Goal: Find specific page/section: Find specific page/section

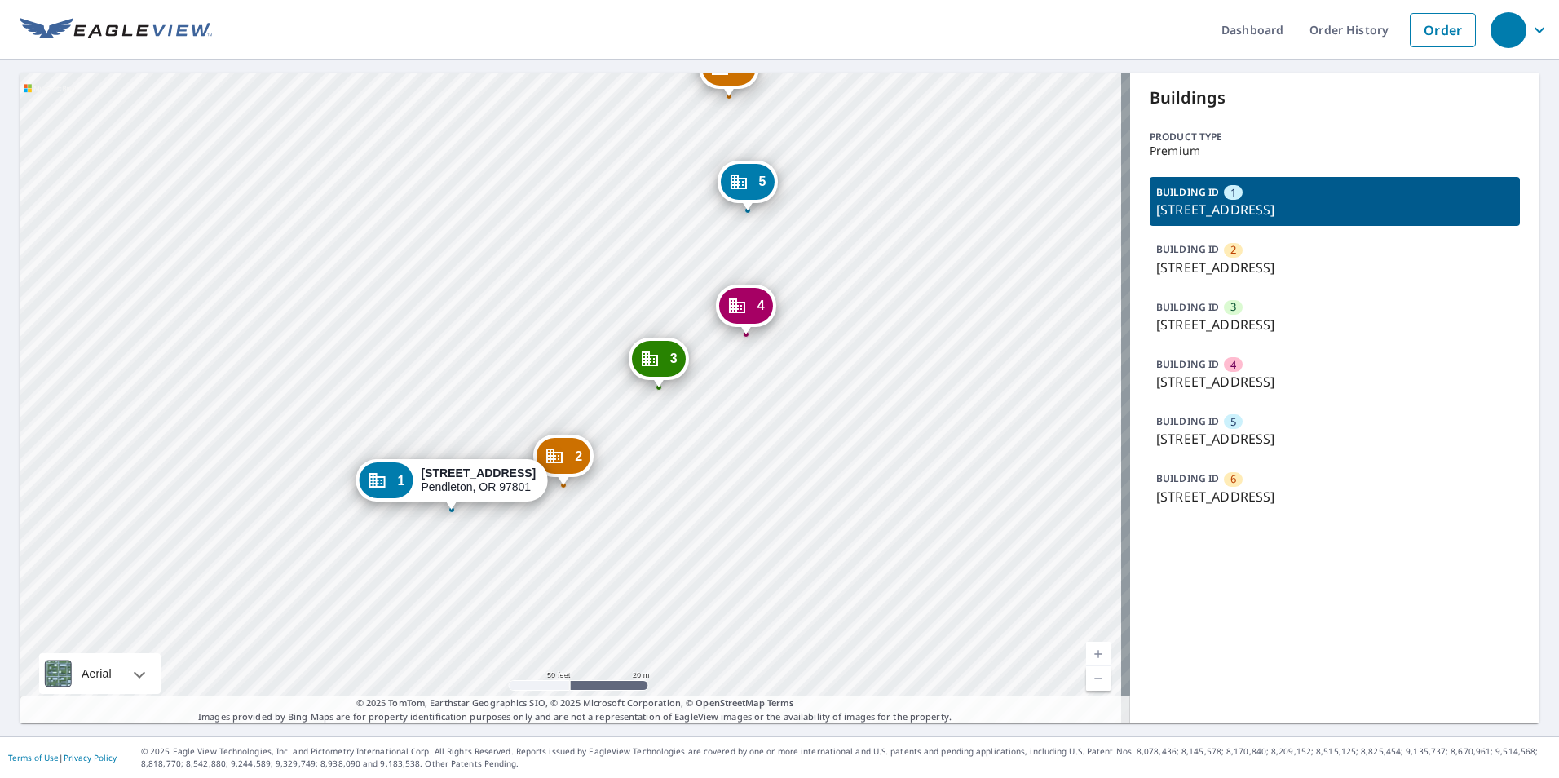
drag, startPoint x: 599, startPoint y: 176, endPoint x: 594, endPoint y: 210, distance: 33.9
click at [615, 206] on div "2 628 SW 30th St Pendleton, OR 97801 3 600 SW 30th St Pendleton, OR 97801 4 662…" at bounding box center [575, 398] width 1111 height 651
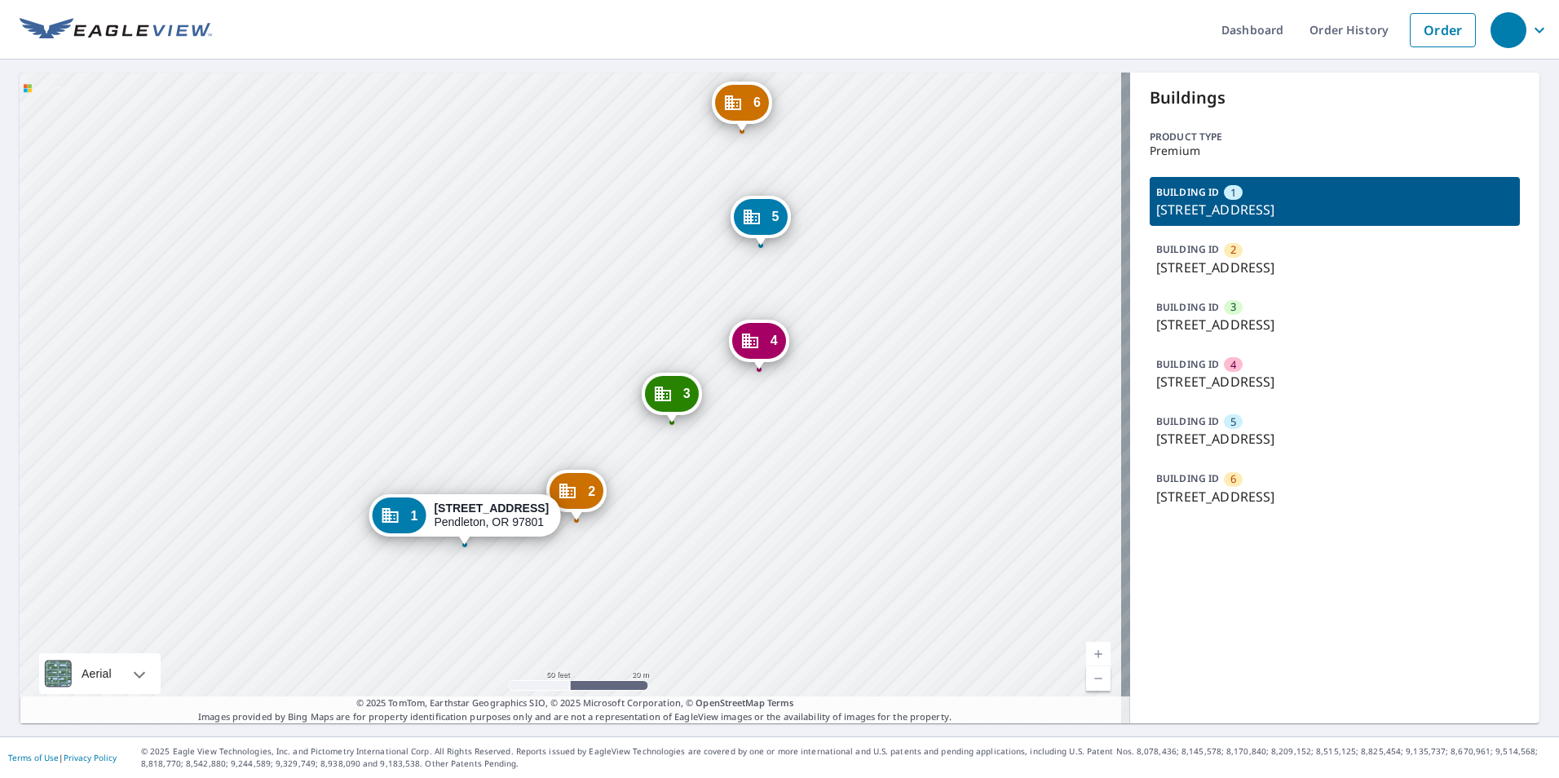
drag, startPoint x: 594, startPoint y: 210, endPoint x: 421, endPoint y: 28, distance: 250.9
click at [533, 171] on div "2 628 SW 30th St Pendleton, OR 97801 3 600 SW 30th St Pendleton, OR 97801 4 662…" at bounding box center [575, 398] width 1111 height 651
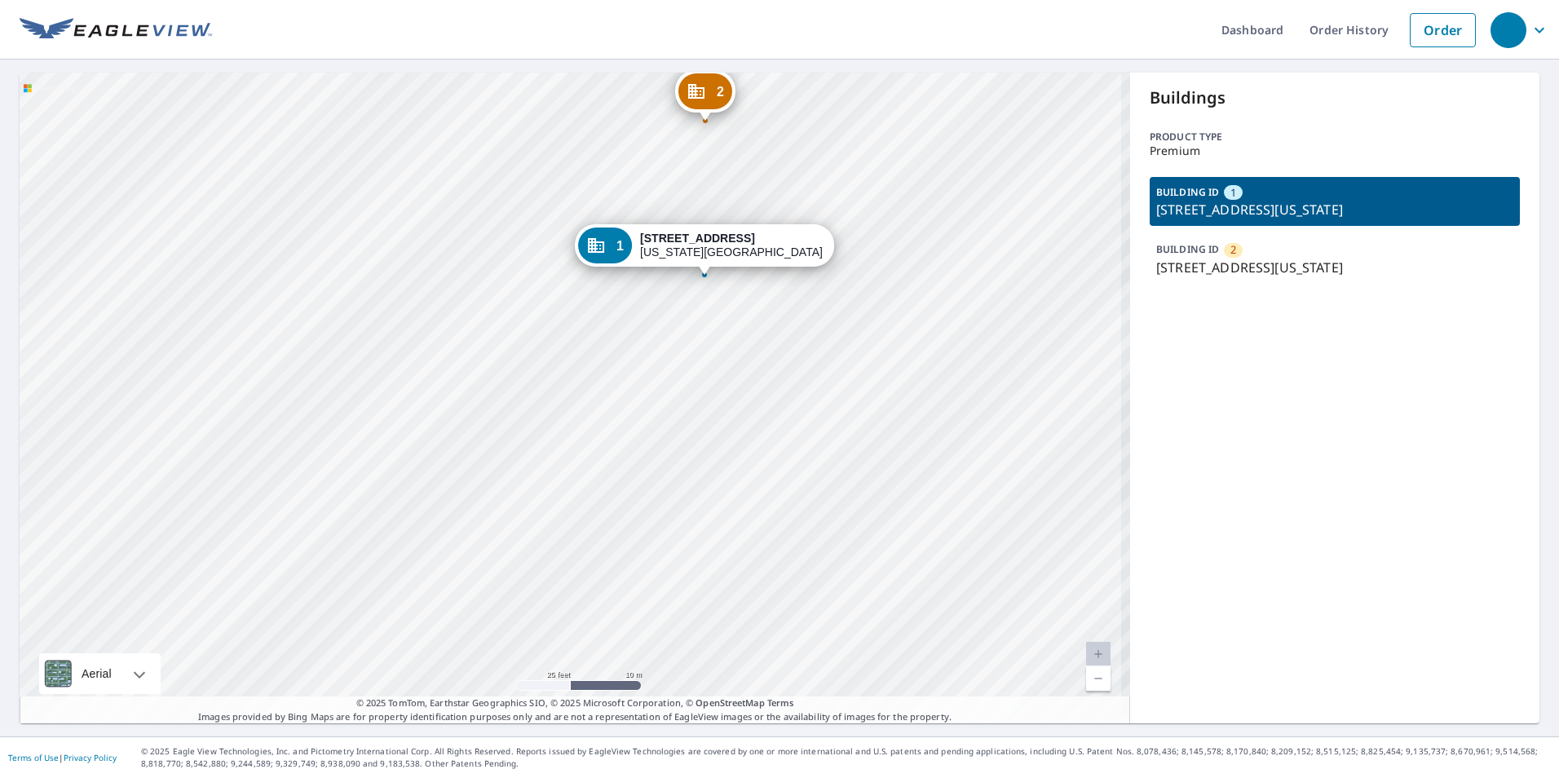
drag, startPoint x: 816, startPoint y: 314, endPoint x: 888, endPoint y: 361, distance: 86.0
click at [871, 414] on div "2 [STREET_ADDRESS][US_STATE] 1 [STREET_ADDRESS][US_STATE]" at bounding box center [575, 398] width 1111 height 651
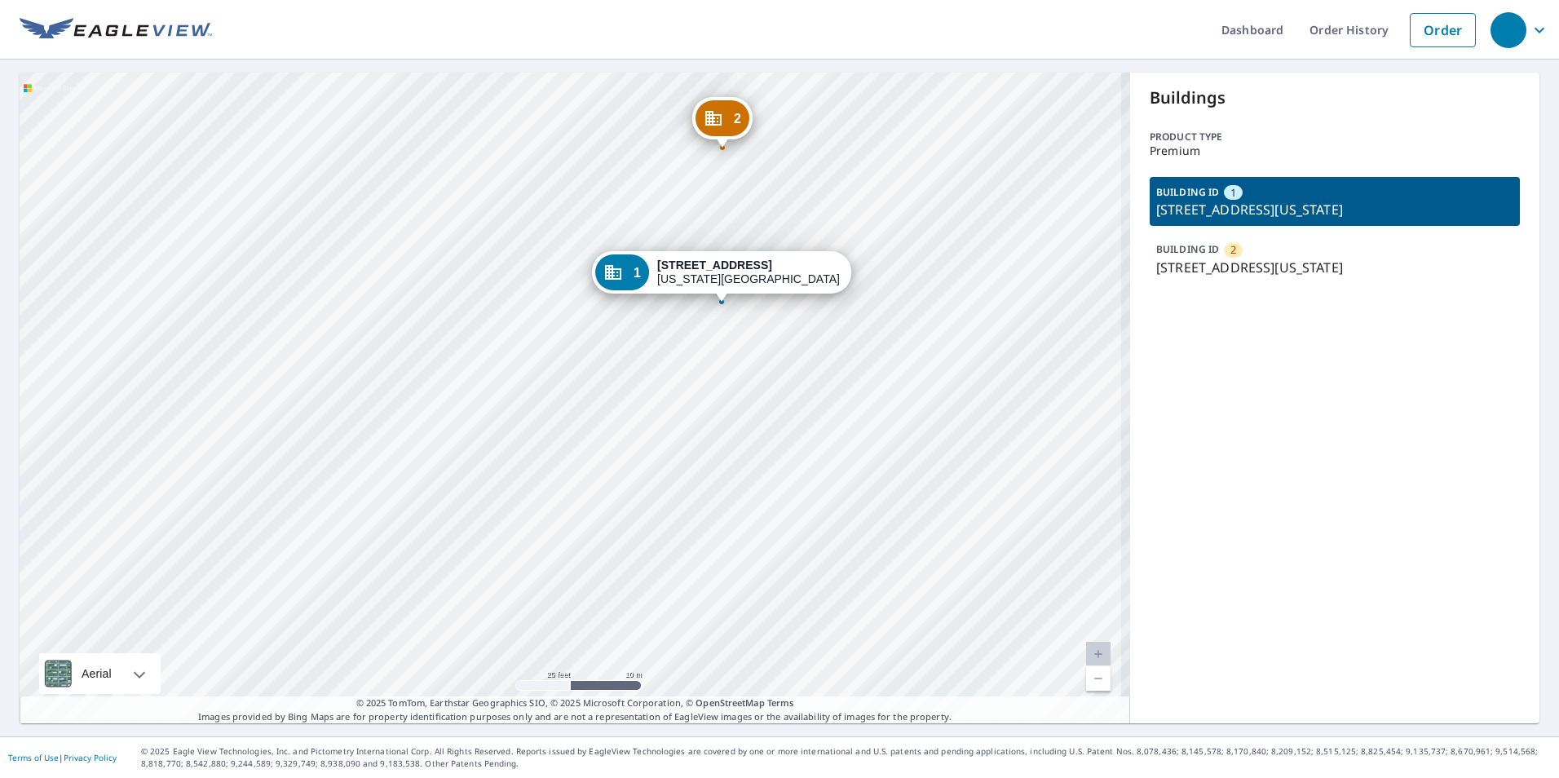
drag, startPoint x: 927, startPoint y: 444, endPoint x: 1104, endPoint y: 453, distance: 178.0
click at [932, 463] on div "2 280 Enterprize Rd Colorado Springs, CO 80918 1 140 Garden Of The Gods Rd Colo…" at bounding box center [575, 398] width 1111 height 651
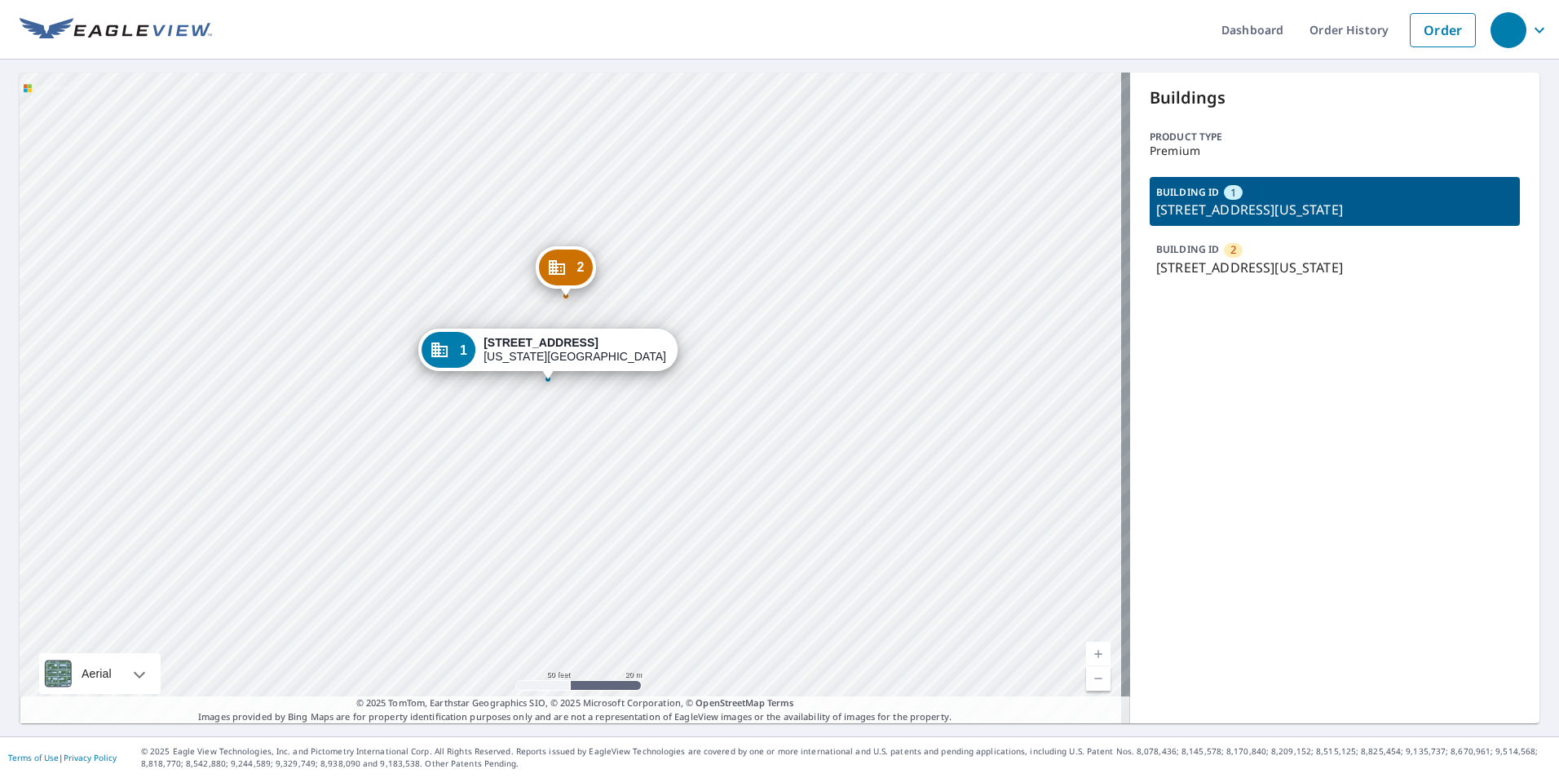
drag, startPoint x: 126, startPoint y: 454, endPoint x: 288, endPoint y: 169, distance: 328.0
click at [126, 444] on div "2 280 Enterprize Rd Colorado Springs, CO 80918 1 140 Garden Of The Gods Rd Colo…" at bounding box center [575, 398] width 1111 height 651
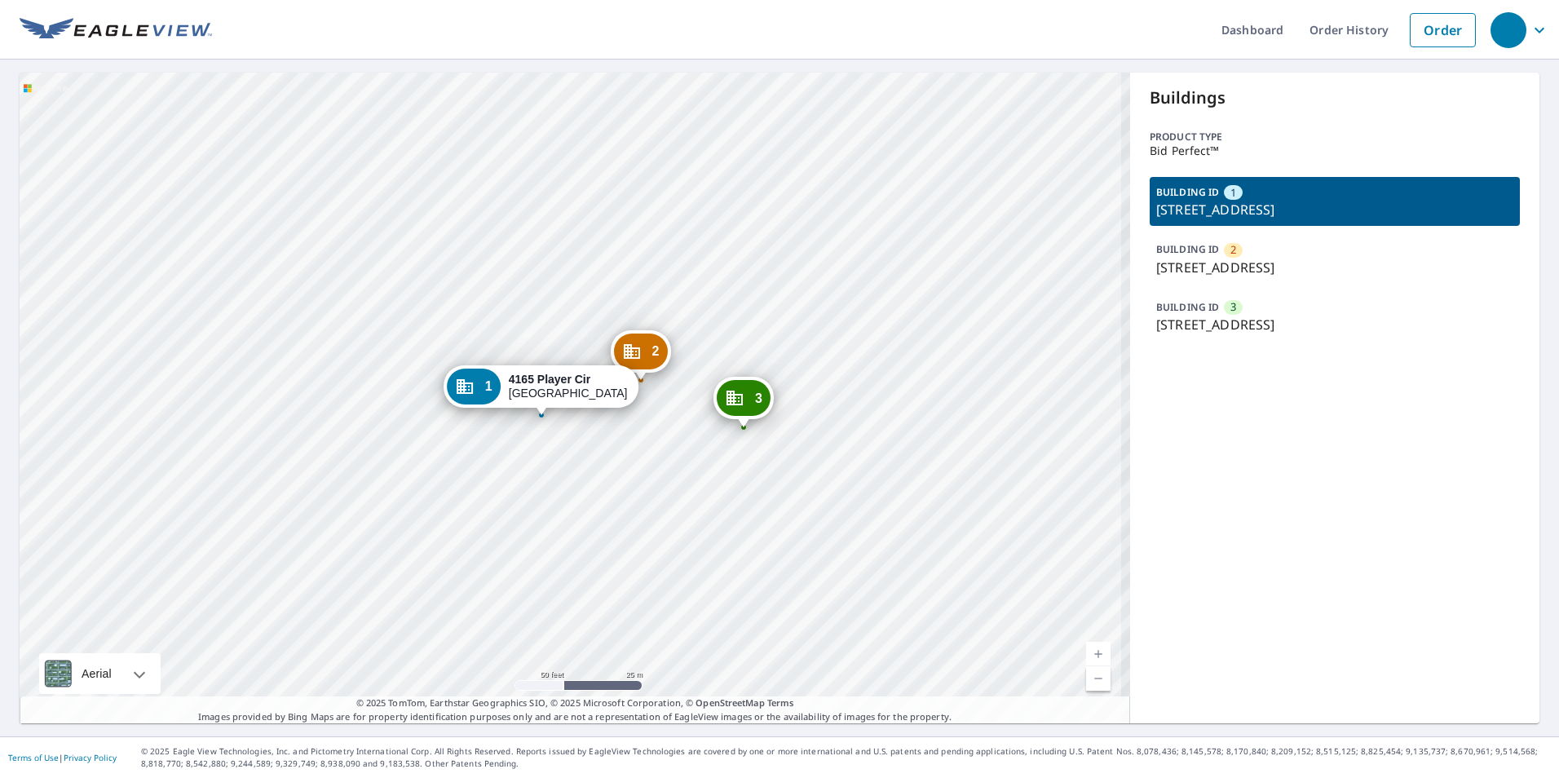
drag, startPoint x: 693, startPoint y: 517, endPoint x: 645, endPoint y: 446, distance: 85.7
click at [645, 446] on div "2 4127 Player [PERSON_NAME][GEOGRAPHIC_DATA] 3 4111 Player [PERSON_NAME][GEOGRA…" at bounding box center [575, 398] width 1111 height 651
